Goal: Task Accomplishment & Management: Manage account settings

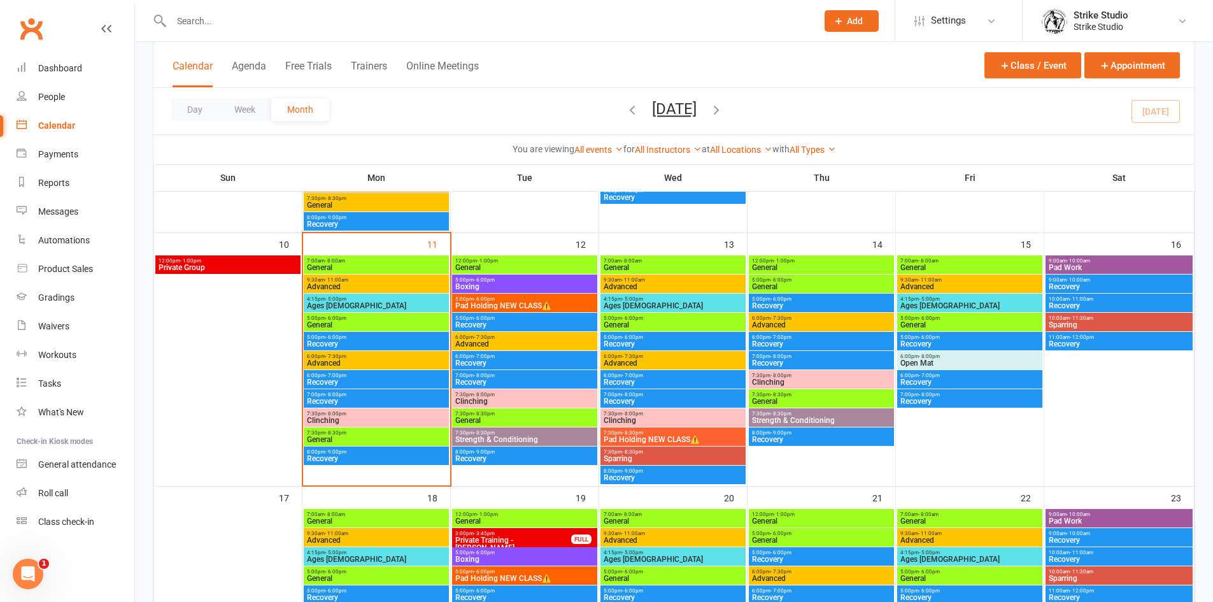
scroll to position [512, 0]
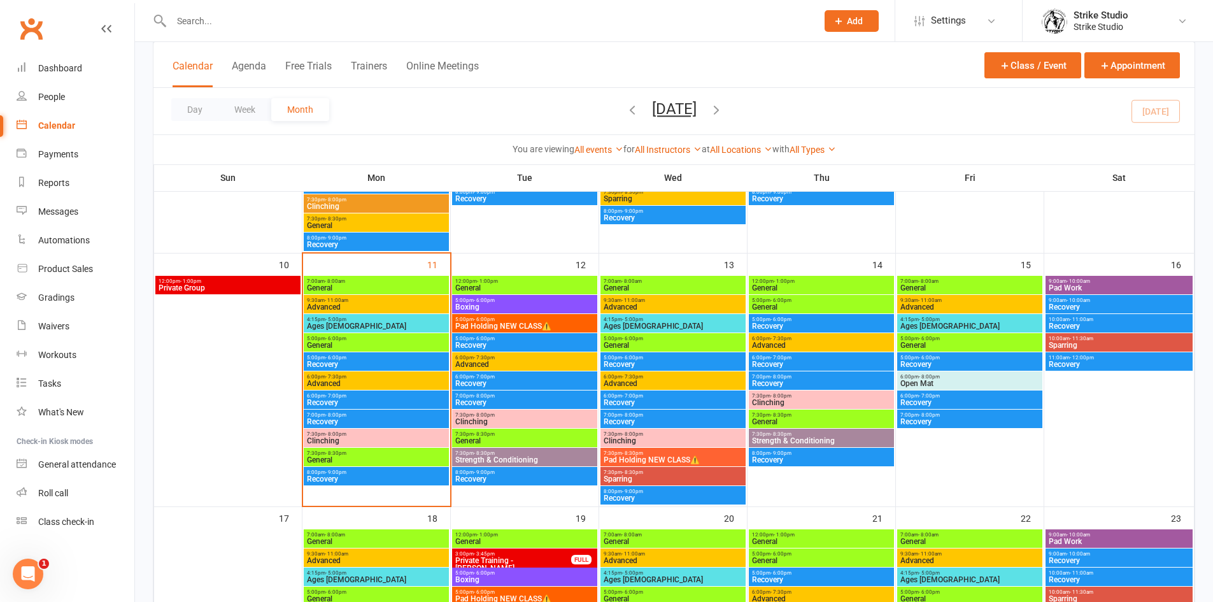
click at [573, 324] on span "Pad Holding NEW CLASS⚠️" at bounding box center [525, 326] width 140 height 8
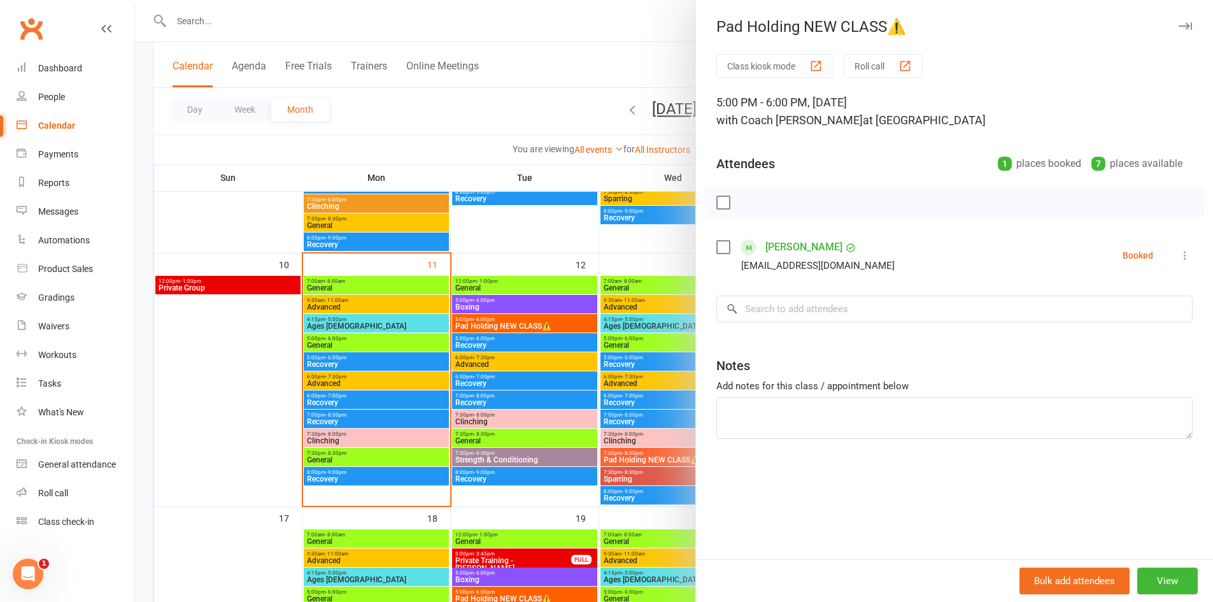
click at [782, 247] on link "Anthony Stafrace" at bounding box center [804, 247] width 77 height 20
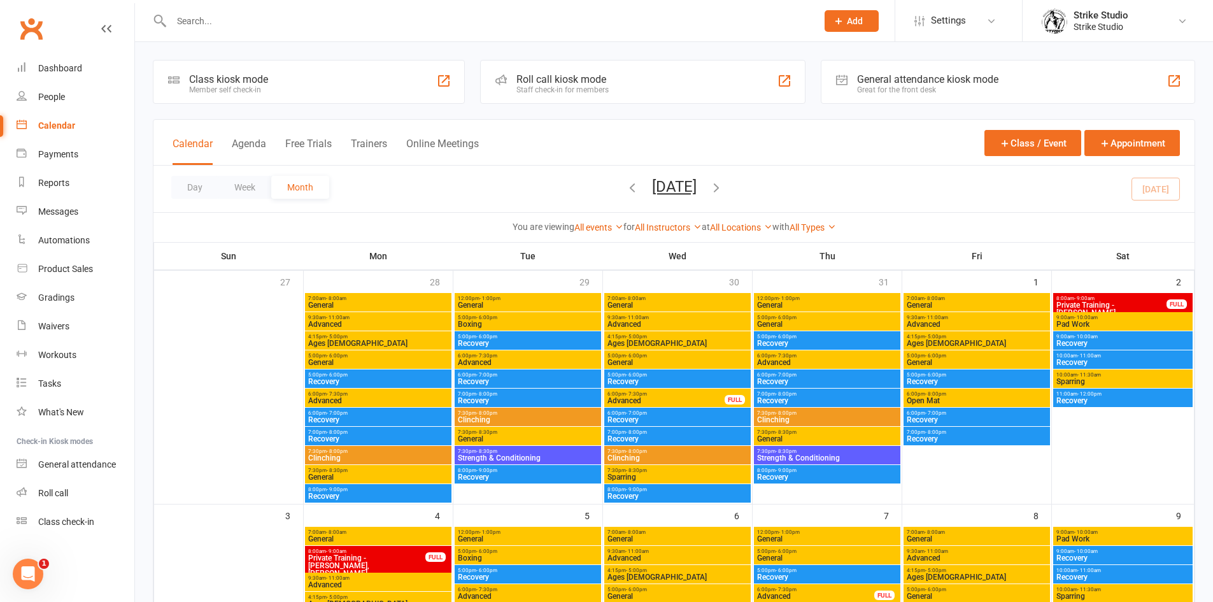
scroll to position [446, 0]
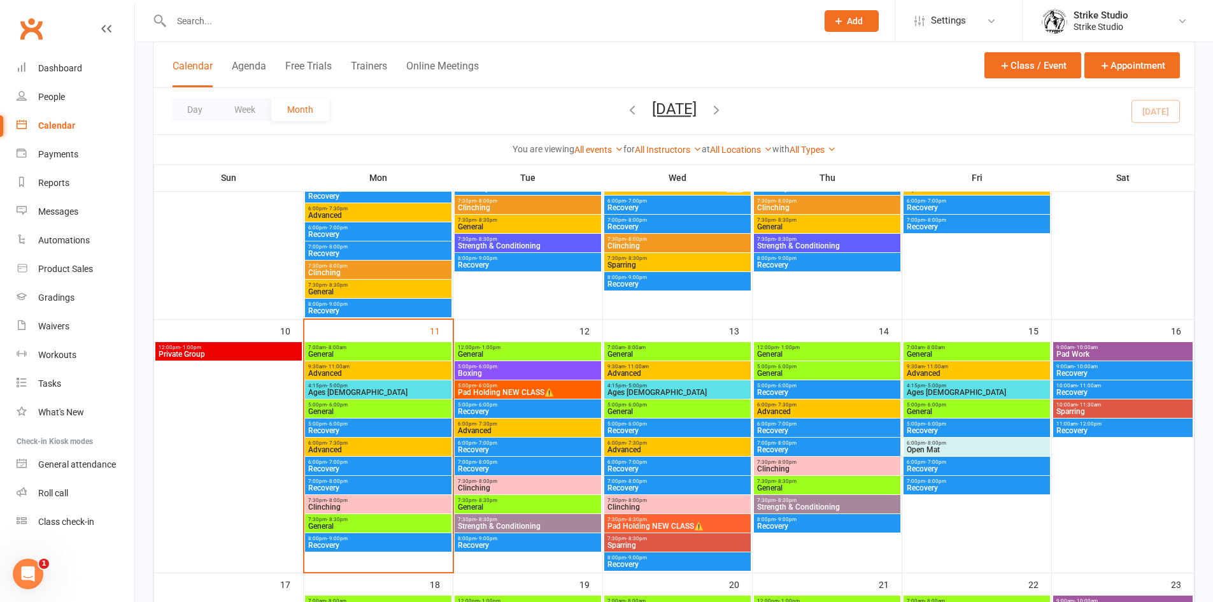
click at [664, 520] on span "7:30pm - 8:30pm" at bounding box center [677, 520] width 141 height 6
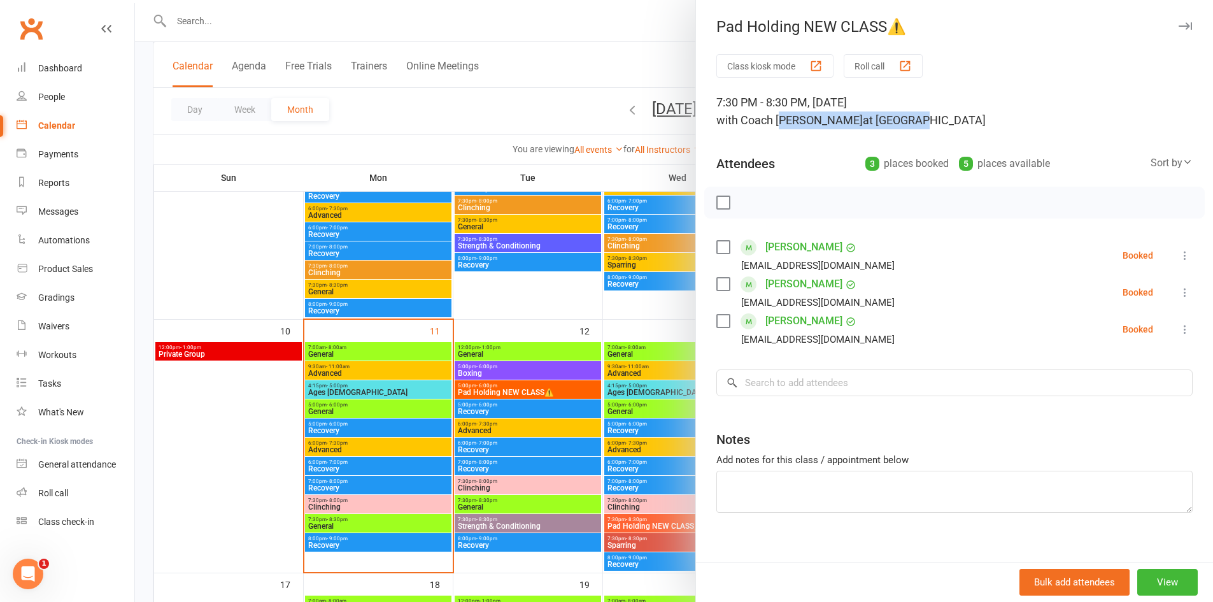
drag, startPoint x: 779, startPoint y: 127, endPoint x: 863, endPoint y: 120, distance: 84.4
click at [863, 120] on div "7:30 PM - 8:30 PM, Wednesday, August, 13, 2025 with Coach Chris at Bag Room" at bounding box center [955, 112] width 476 height 36
click at [413, 486] on div at bounding box center [674, 301] width 1078 height 602
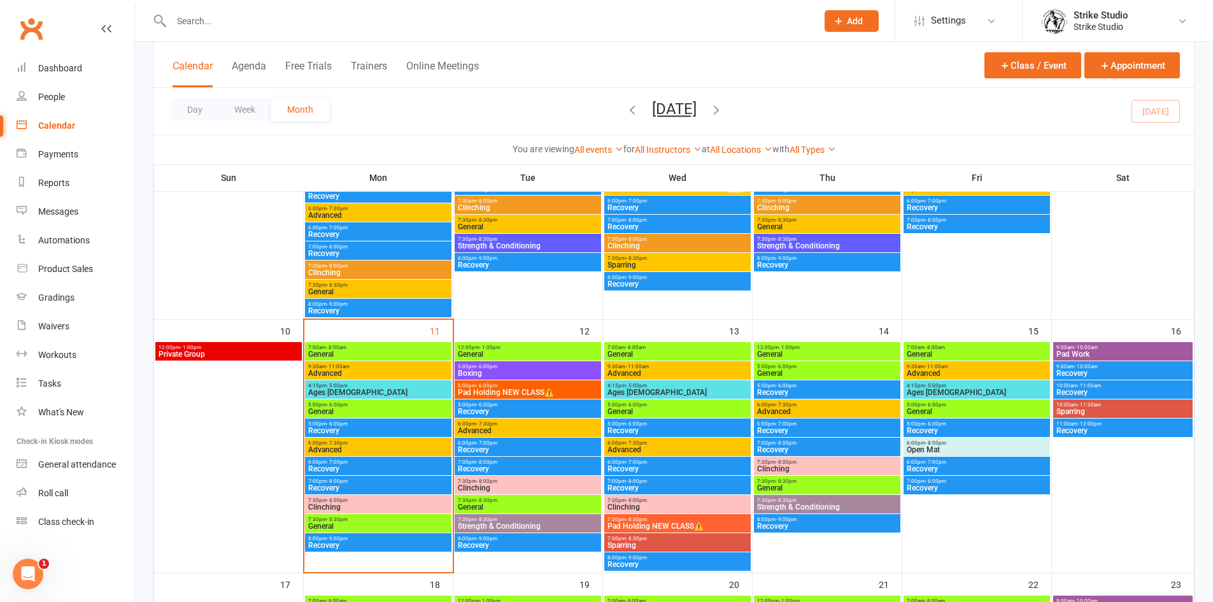
click at [372, 518] on span "7:30pm - 8:30pm" at bounding box center [378, 520] width 141 height 6
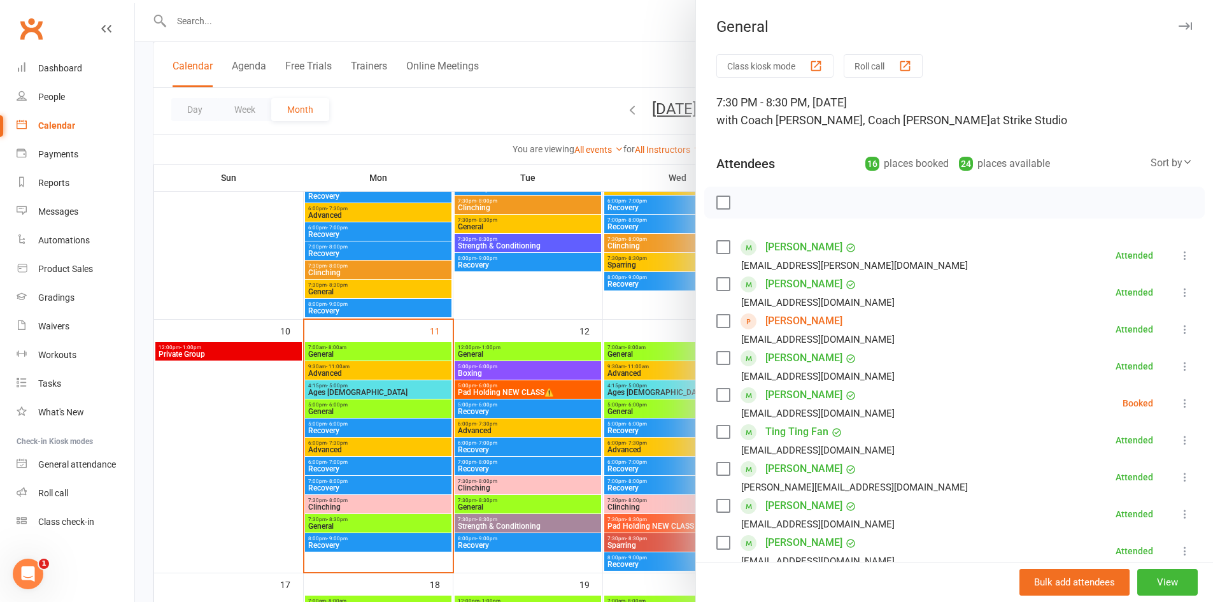
click at [547, 354] on div at bounding box center [674, 301] width 1078 height 602
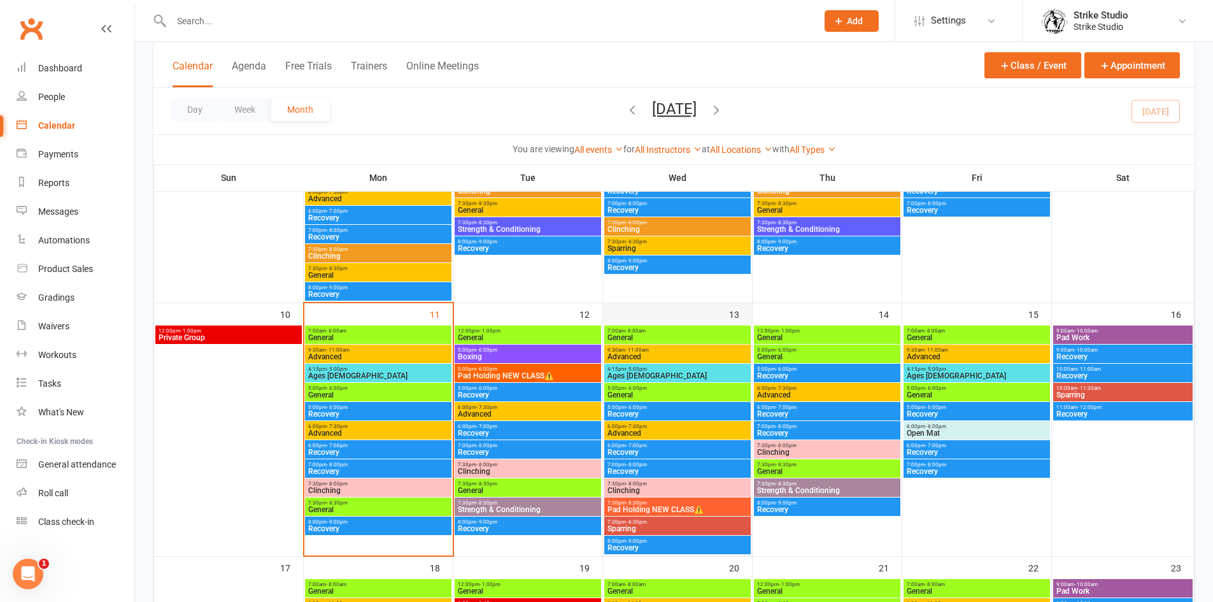
scroll to position [510, 0]
